Goal: Information Seeking & Learning: Learn about a topic

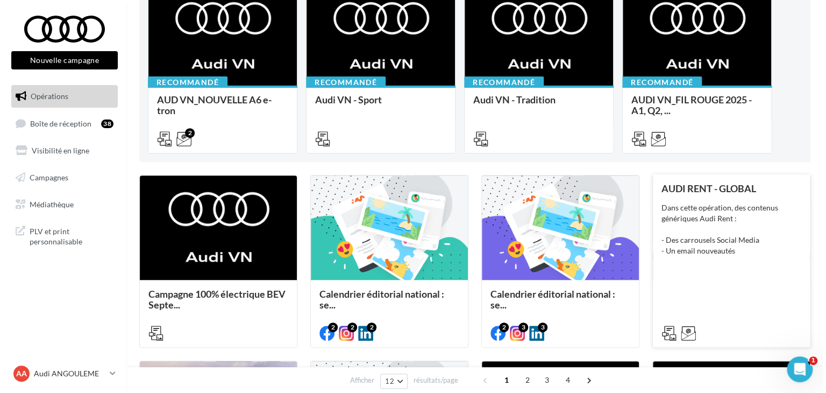
scroll to position [54, 0]
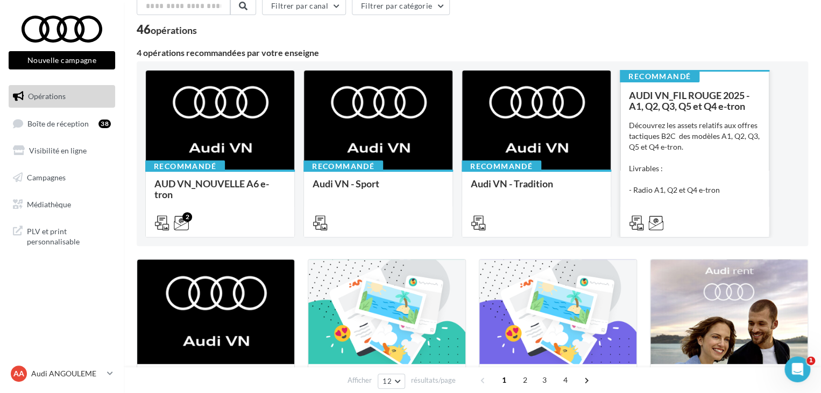
click at [685, 140] on div "Découvrez les assets relatifs aux offres tactiques B2C des modèles A1, Q2, Q3, …" at bounding box center [694, 174] width 131 height 108
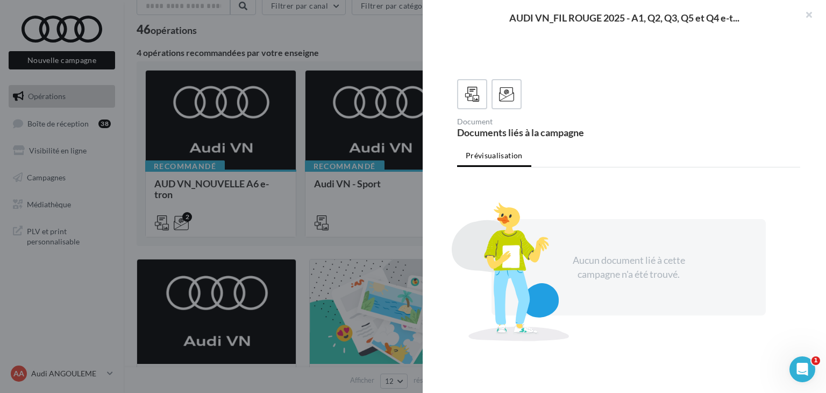
scroll to position [253, 0]
click at [499, 96] on icon at bounding box center [507, 95] width 16 height 16
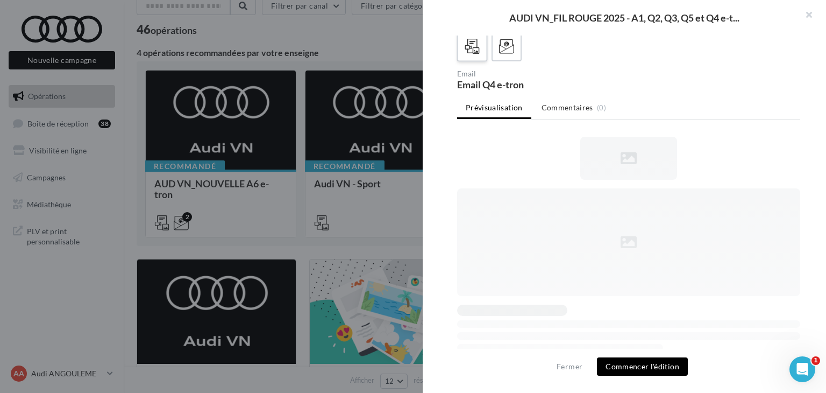
click at [482, 56] on div at bounding box center [473, 47] width 20 height 20
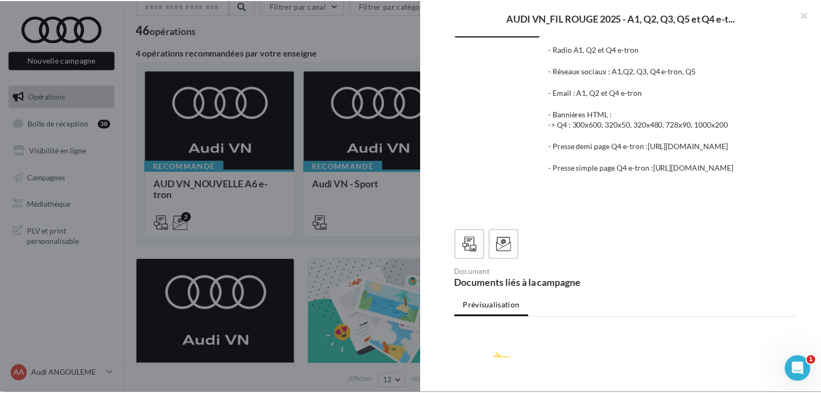
scroll to position [0, 0]
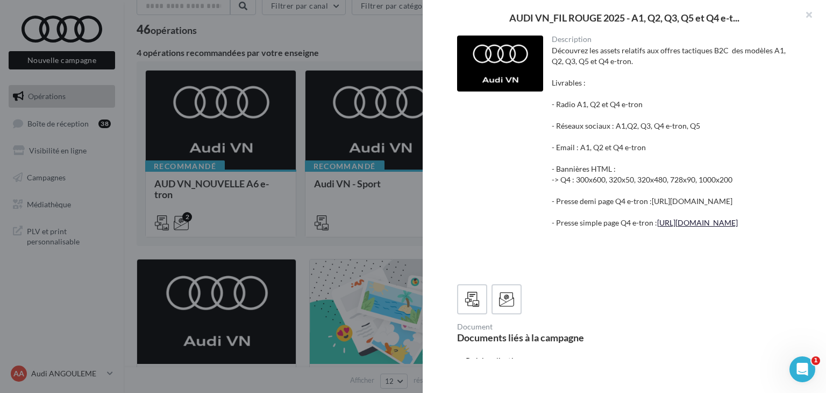
drag, startPoint x: 578, startPoint y: 54, endPoint x: 622, endPoint y: 265, distance: 216.0
click at [622, 265] on div "Découvrez les assets relatifs aux offres tactiques B2C des modèles A1, Q2, Q3, …" at bounding box center [672, 158] width 240 height 226
click at [695, 271] on div "Découvrez les assets relatifs aux offres tactiques B2C des modèles A1, Q2, Q3, …" at bounding box center [672, 158] width 240 height 226
click at [805, 22] on button "button" at bounding box center [804, 16] width 43 height 32
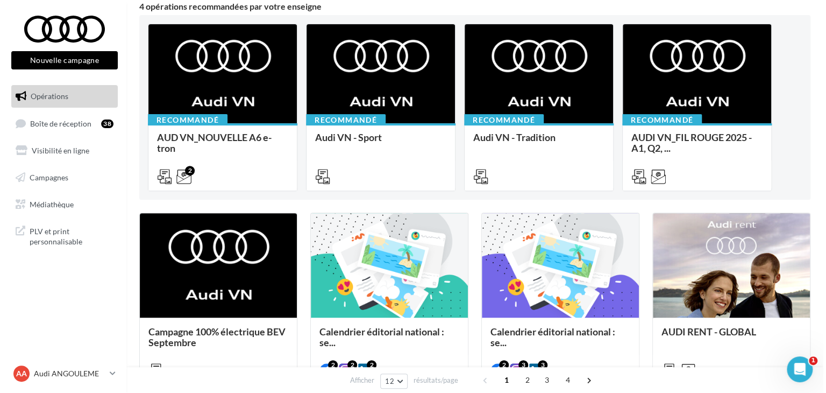
scroll to position [161, 0]
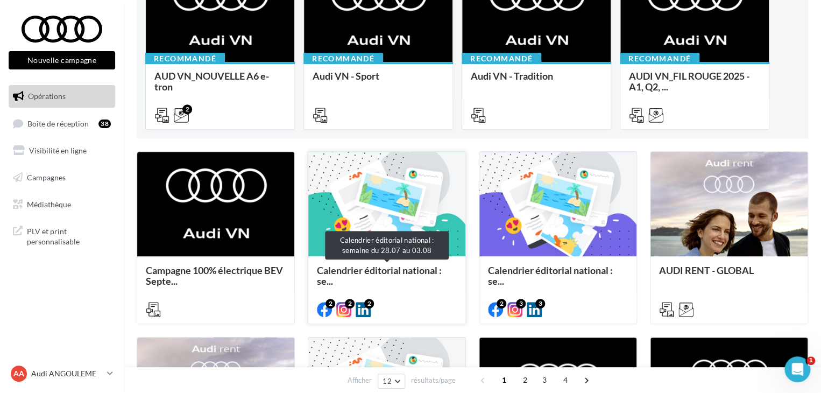
click at [359, 266] on span "Calendrier éditorial national : se..." at bounding box center [379, 275] width 125 height 23
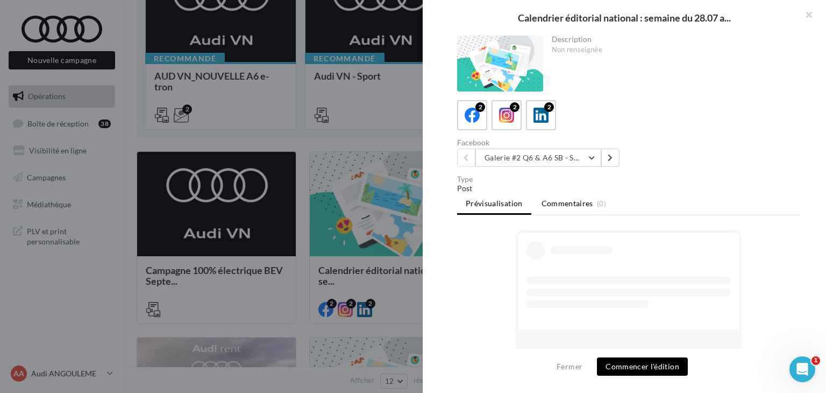
click at [547, 204] on span "Commentaires" at bounding box center [568, 203] width 52 height 11
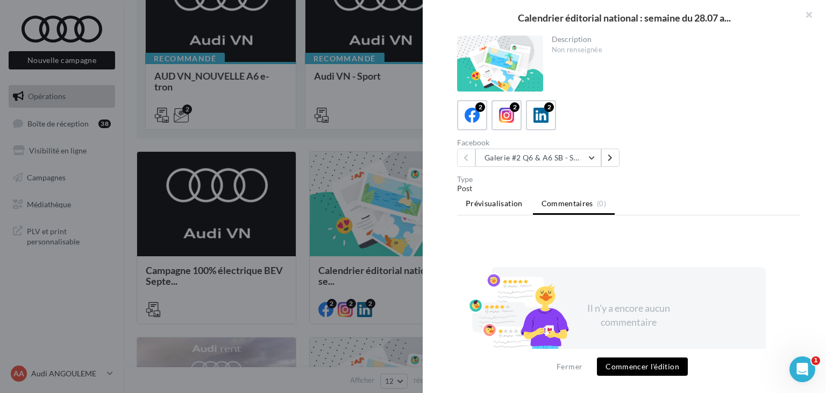
click at [506, 202] on span "Prévisualisation" at bounding box center [494, 203] width 57 height 9
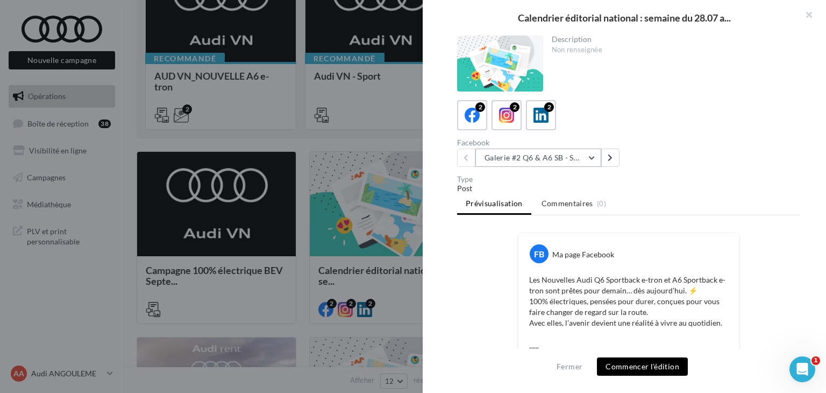
click at [516, 164] on button "Galerie #2 Q6 & A6 SB - Shooting NV" at bounding box center [539, 157] width 126 height 18
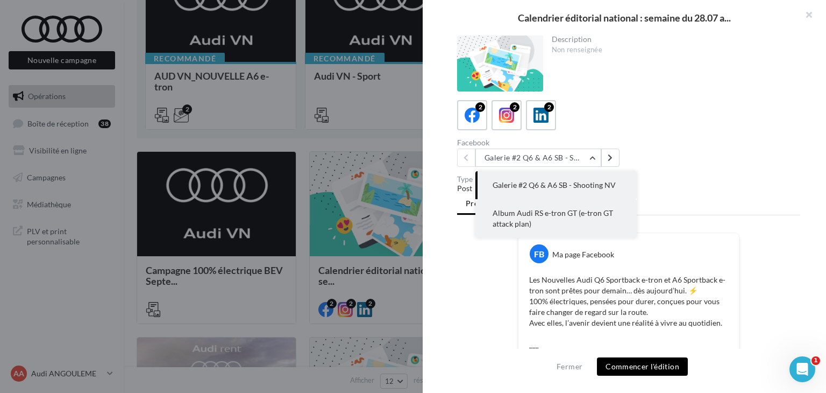
click at [530, 221] on span "Album Audi RS e-tron GT (e-tron GT attack plan)" at bounding box center [553, 218] width 121 height 20
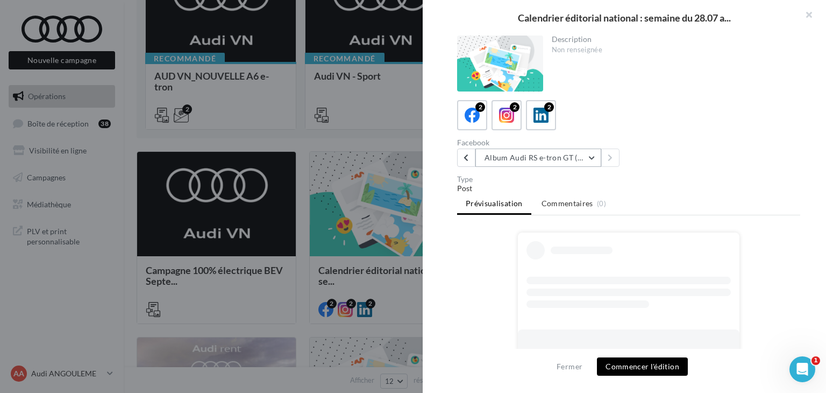
click at [527, 166] on button "Album Audi RS e-tron GT (e-tron GT attack plan)" at bounding box center [539, 157] width 126 height 18
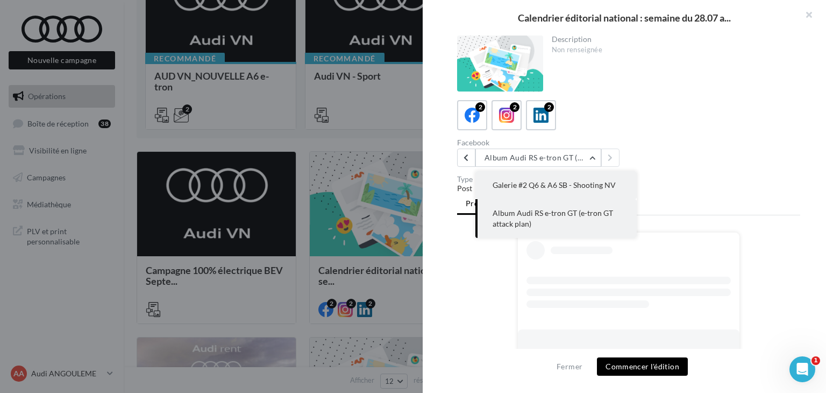
click at [512, 189] on span "Galerie #2 Q6 & A6 SB - Shooting NV" at bounding box center [554, 184] width 123 height 9
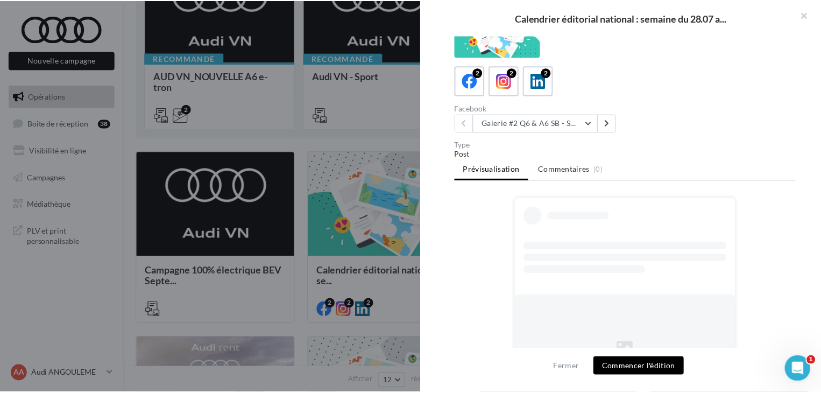
scroll to position [0, 0]
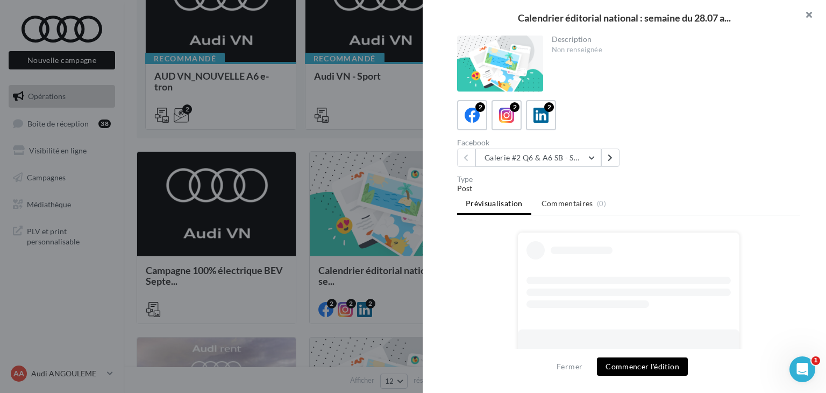
click at [809, 6] on button "button" at bounding box center [804, 16] width 43 height 32
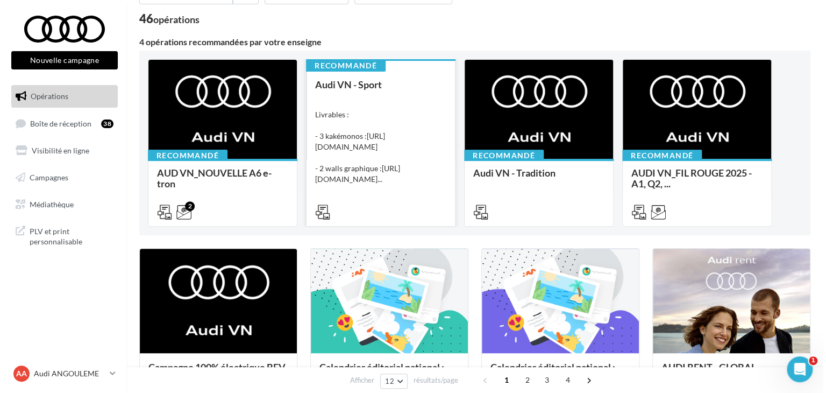
scroll to position [108, 0]
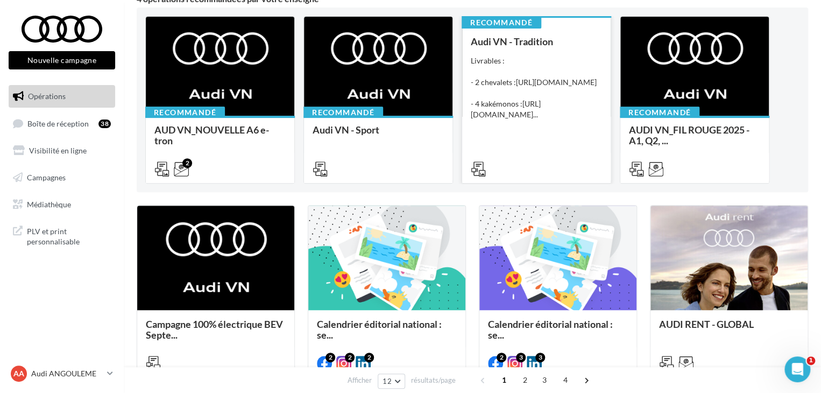
click at [528, 42] on span "Audi VN - Tradition" at bounding box center [512, 42] width 82 height 12
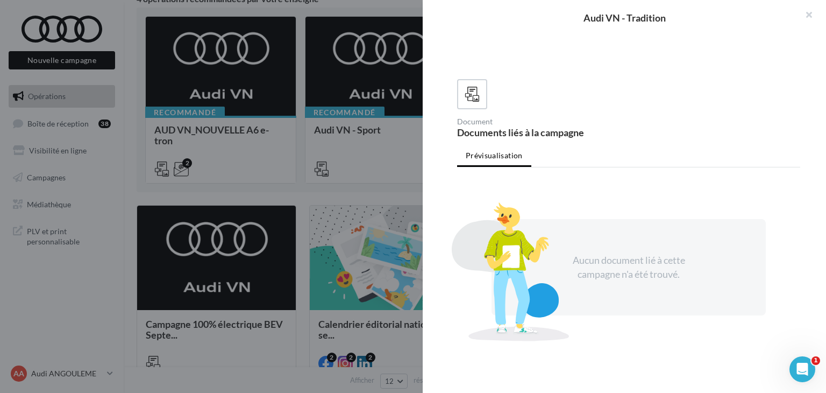
scroll to position [188, 0]
click at [476, 91] on icon at bounding box center [473, 95] width 16 height 16
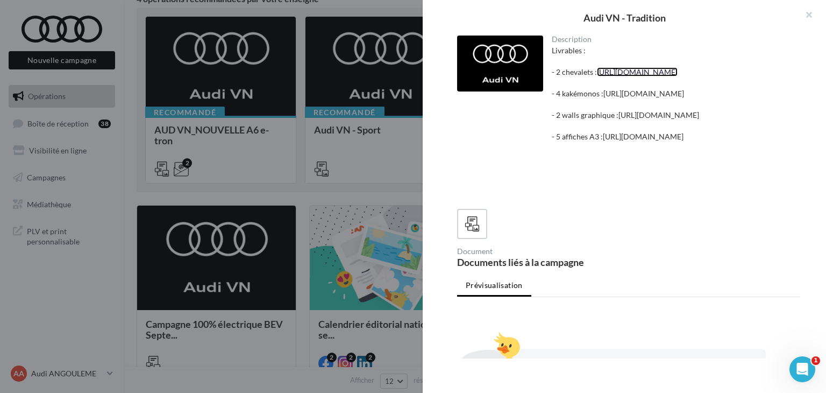
click at [630, 70] on link "[URL][DOMAIN_NAME]" at bounding box center [637, 71] width 81 height 9
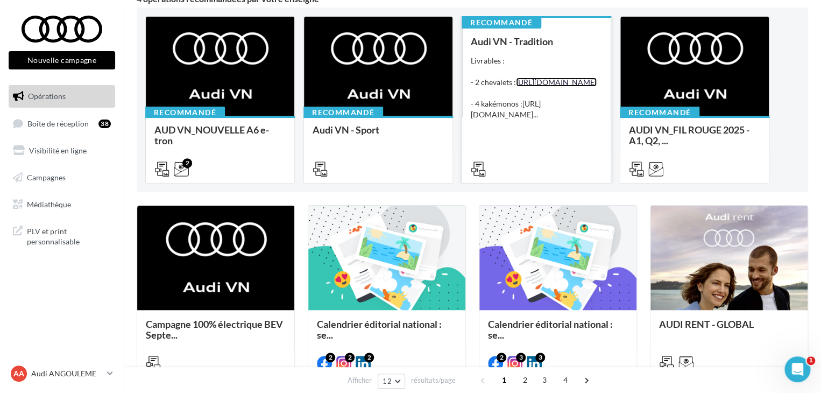
click at [516, 87] on link "[URL][DOMAIN_NAME]" at bounding box center [556, 81] width 81 height 9
click at [512, 42] on span "Audi VN - Tradition" at bounding box center [512, 42] width 82 height 12
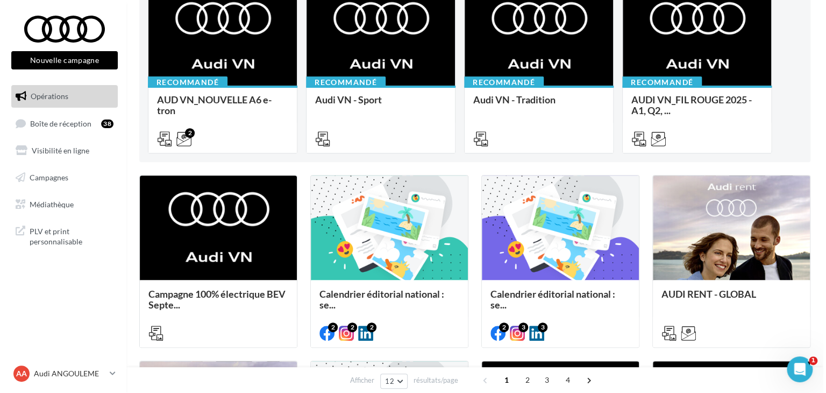
scroll to position [161, 0]
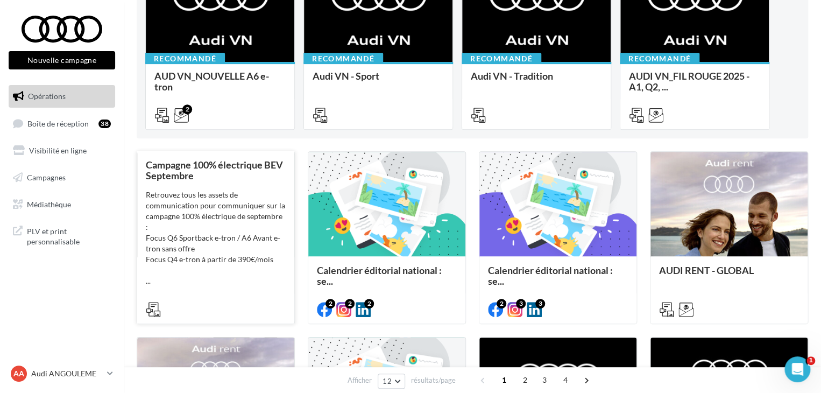
click at [220, 168] on span "Campagne 100% électrique BEV Septembre" at bounding box center [214, 170] width 137 height 23
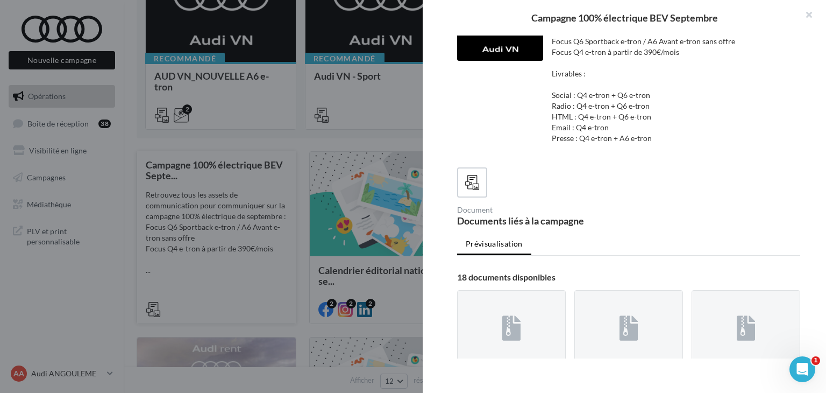
scroll to position [0, 0]
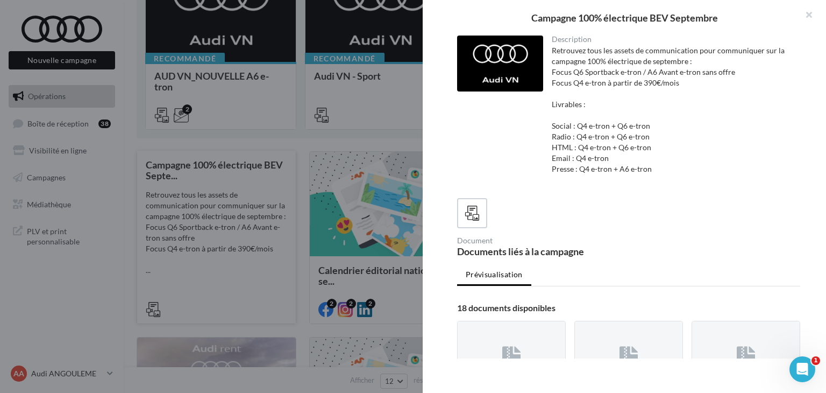
drag, startPoint x: 659, startPoint y: 174, endPoint x: 583, endPoint y: 112, distance: 98.3
click at [583, 112] on div "Retrouvez tous les assets de communication pour communiquer sur la campagne 100…" at bounding box center [672, 115] width 240 height 140
click at [638, 86] on div "Retrouvez tous les assets de communication pour communiquer sur la campagne 100…" at bounding box center [672, 115] width 240 height 140
drag, startPoint x: 589, startPoint y: 128, endPoint x: 645, endPoint y: 125, distance: 55.5
click at [645, 125] on div "Retrouvez tous les assets de communication pour communiquer sur la campagne 100…" at bounding box center [672, 115] width 240 height 140
